Goal: Information Seeking & Learning: Learn about a topic

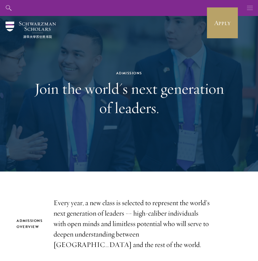
click at [251, 9] on icon "button" at bounding box center [250, 8] width 6 height 16
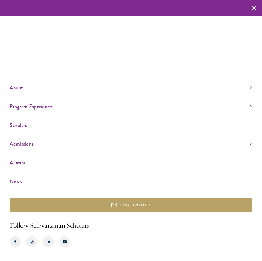
click at [27, 126] on link "Scholars" at bounding box center [131, 125] width 242 height 9
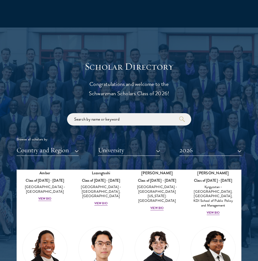
scroll to position [176, 0]
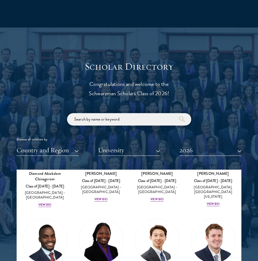
click at [124, 123] on input "search" at bounding box center [129, 119] width 124 height 12
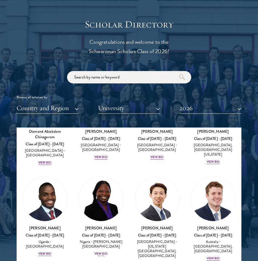
click at [102, 252] on div "View Bio" at bounding box center [100, 254] width 13 height 4
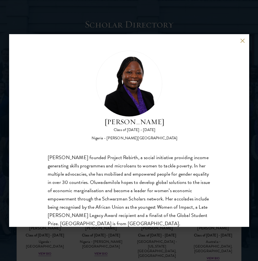
click at [128, 243] on div "[PERSON_NAME] Class of [DATE] - [DATE] [GEOGRAPHIC_DATA] - [PERSON_NAME][GEOGRA…" at bounding box center [129, 130] width 258 height 261
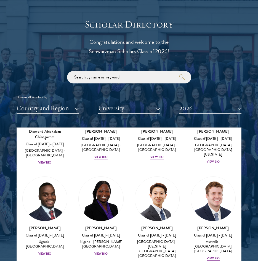
scroll to position [180, 0]
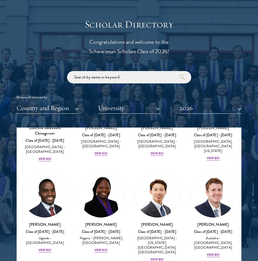
click at [156, 258] on div "View Bio" at bounding box center [156, 260] width 13 height 4
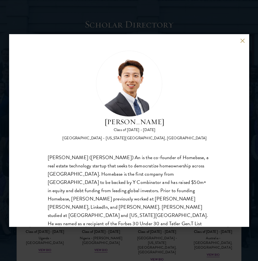
click at [163, 242] on div "[PERSON_NAME] Class of [DATE] - [DATE] [GEOGRAPHIC_DATA] - [US_STATE][GEOGRAPHI…" at bounding box center [129, 130] width 258 height 261
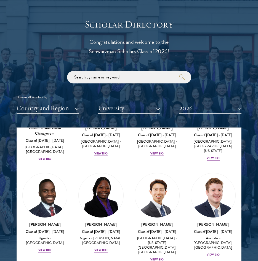
click at [156, 258] on div "View Bio" at bounding box center [156, 260] width 13 height 4
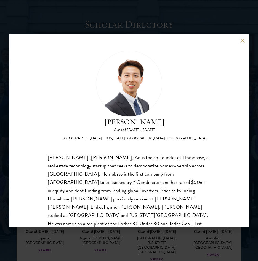
click at [148, 244] on div "[PERSON_NAME] Class of [DATE] - [DATE] [GEOGRAPHIC_DATA] - [US_STATE][GEOGRAPHI…" at bounding box center [129, 130] width 258 height 261
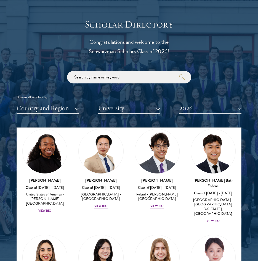
scroll to position [475, 0]
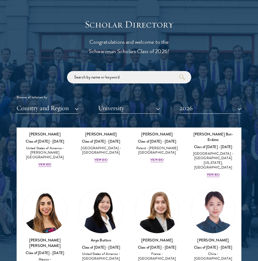
click at [152, 261] on div "View Bio" at bounding box center [156, 266] width 13 height 4
